Goal: Task Accomplishment & Management: Manage account settings

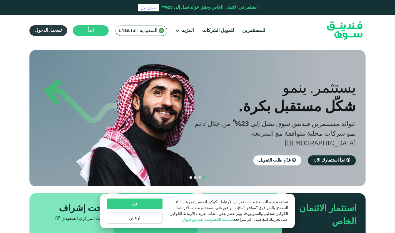
click at [49, 30] on span "تسجيل الدخول" at bounding box center [48, 30] width 27 height 4
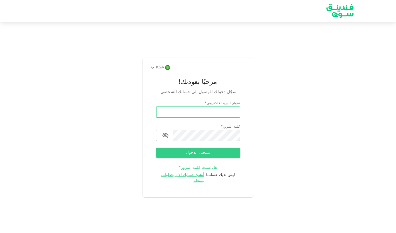
click at [156, 71] on div "KSA" at bounding box center [156, 67] width 15 height 7
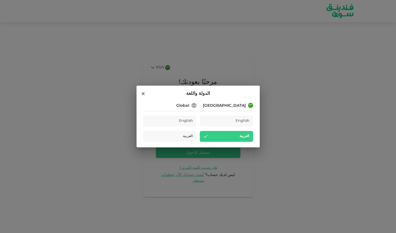
click at [186, 107] on div "Global" at bounding box center [182, 106] width 13 height 6
click at [187, 119] on span "English" at bounding box center [186, 121] width 14 height 6
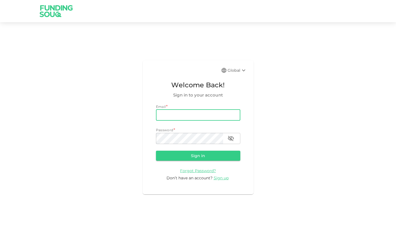
type input "[EMAIL_ADDRESS][DOMAIN_NAME]"
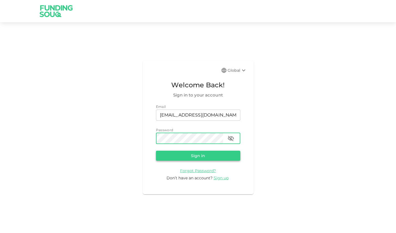
click at [193, 155] on button "Sign in" at bounding box center [198, 155] width 84 height 10
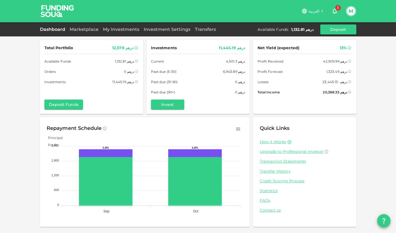
click at [335, 13] on icon "button" at bounding box center [335, 12] width 4 height 6
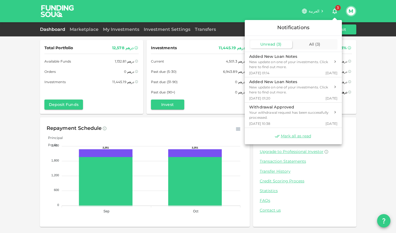
click at [371, 103] on div at bounding box center [198, 116] width 396 height 233
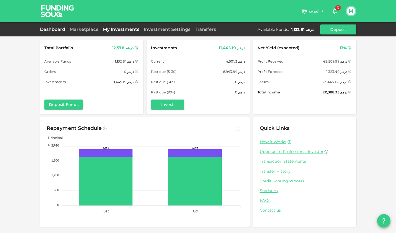
click at [124, 29] on link "My Investments" at bounding box center [121, 29] width 41 height 5
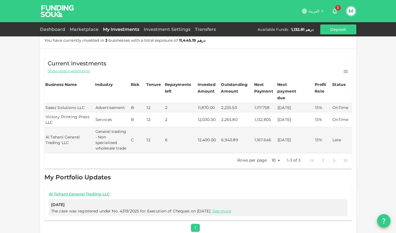
scroll to position [19, 0]
click at [231, 209] on link "See more" at bounding box center [221, 211] width 19 height 5
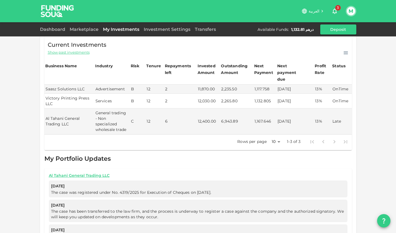
scroll to position [37, 0]
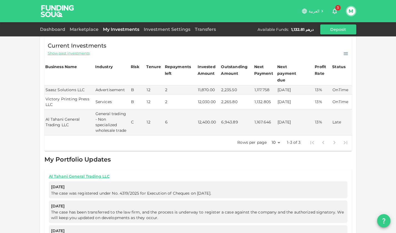
click at [84, 52] on span "Show past investments" at bounding box center [69, 53] width 42 height 5
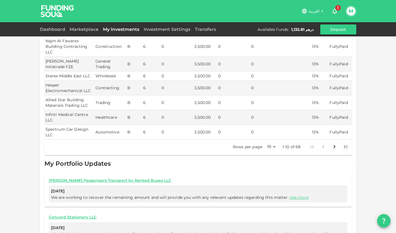
scroll to position [130, 0]
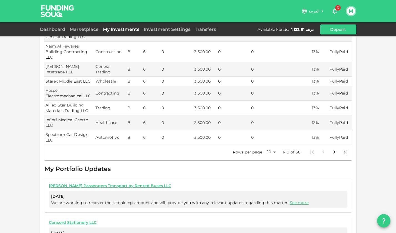
click at [274, 139] on body "العربية 3 M Dashboard Marketplace My Investments Investment Settings Transfers …" at bounding box center [198, 116] width 396 height 233
click at [275, 174] on li "100" at bounding box center [271, 178] width 17 height 10
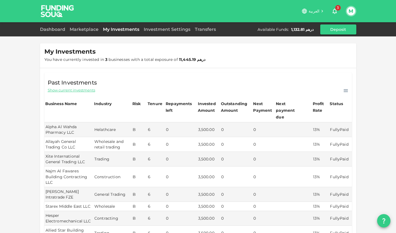
scroll to position [0, 0]
click at [88, 88] on span "Show current investments" at bounding box center [71, 89] width 47 height 5
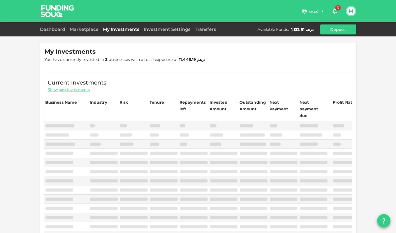
type input "10"
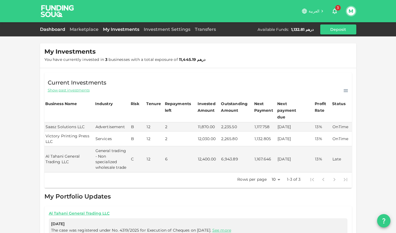
click at [54, 29] on link "Dashboard" at bounding box center [53, 29] width 27 height 5
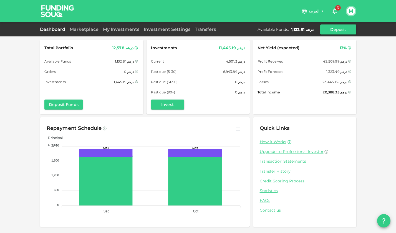
click at [351, 12] on button "M" at bounding box center [351, 11] width 8 height 8
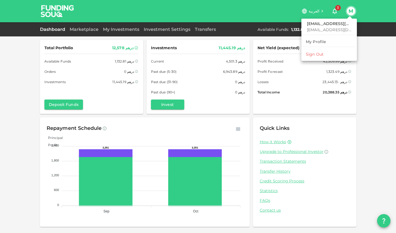
click at [333, 54] on li "Sign Out" at bounding box center [329, 54] width 51 height 9
